Goal: Task Accomplishment & Management: Complete application form

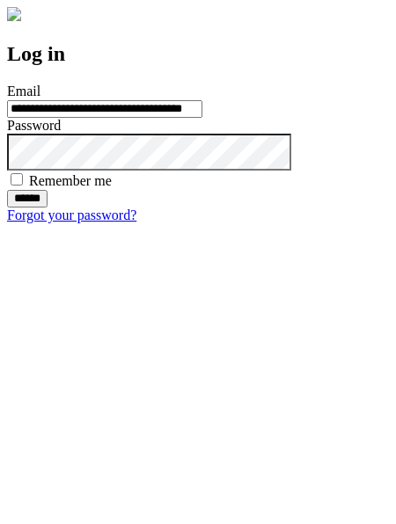
type input "**********"
click at [47, 207] on input "******" at bounding box center [27, 199] width 40 height 18
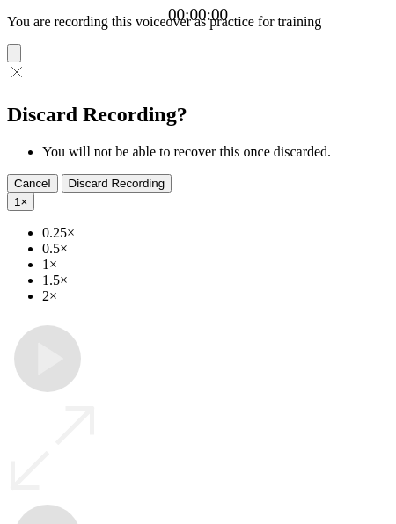
type input "**********"
